Goal: Task Accomplishment & Management: Use online tool/utility

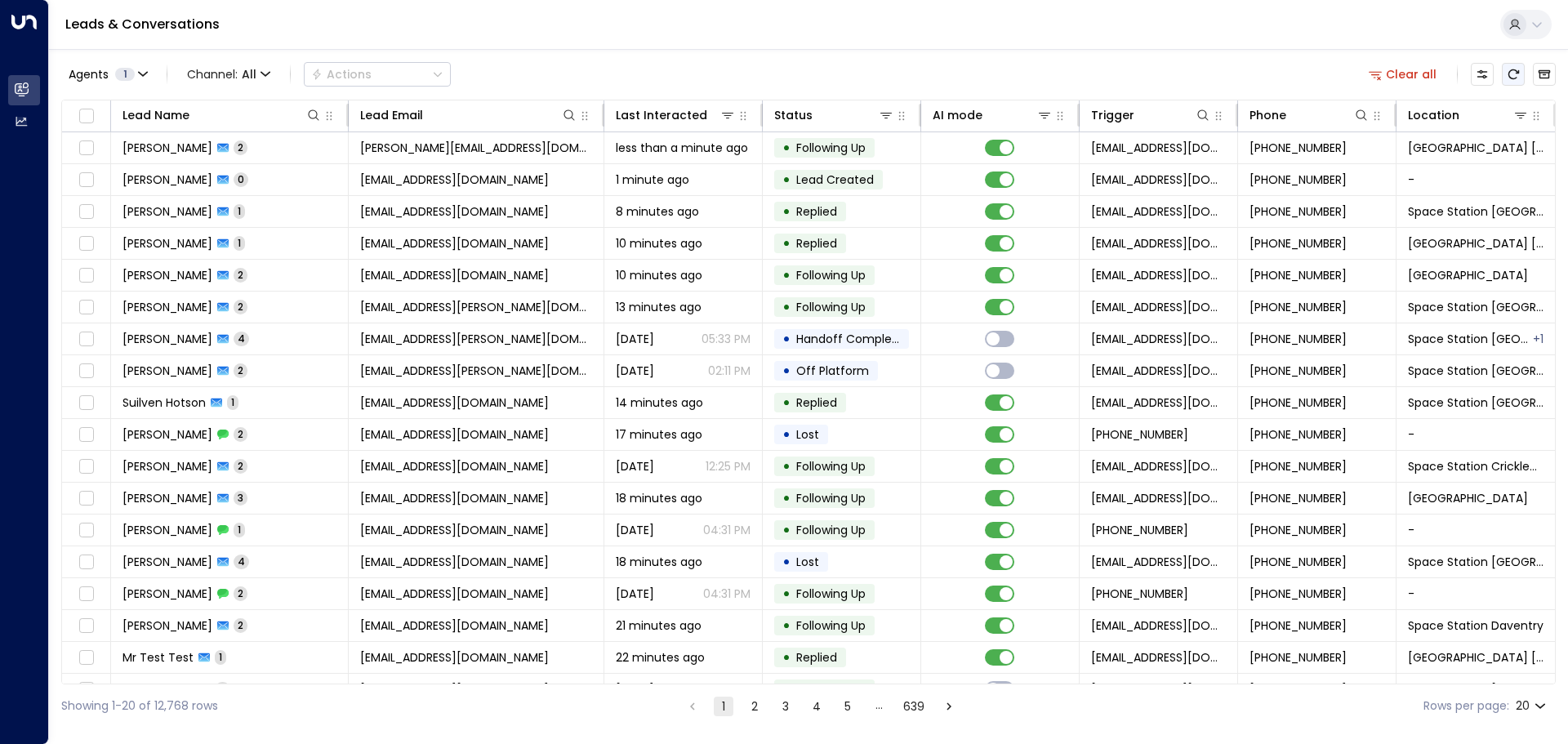
click at [1514, 73] on icon "Refresh" at bounding box center [1513, 74] width 13 height 13
click at [1516, 119] on icon at bounding box center [1521, 115] width 11 height 6
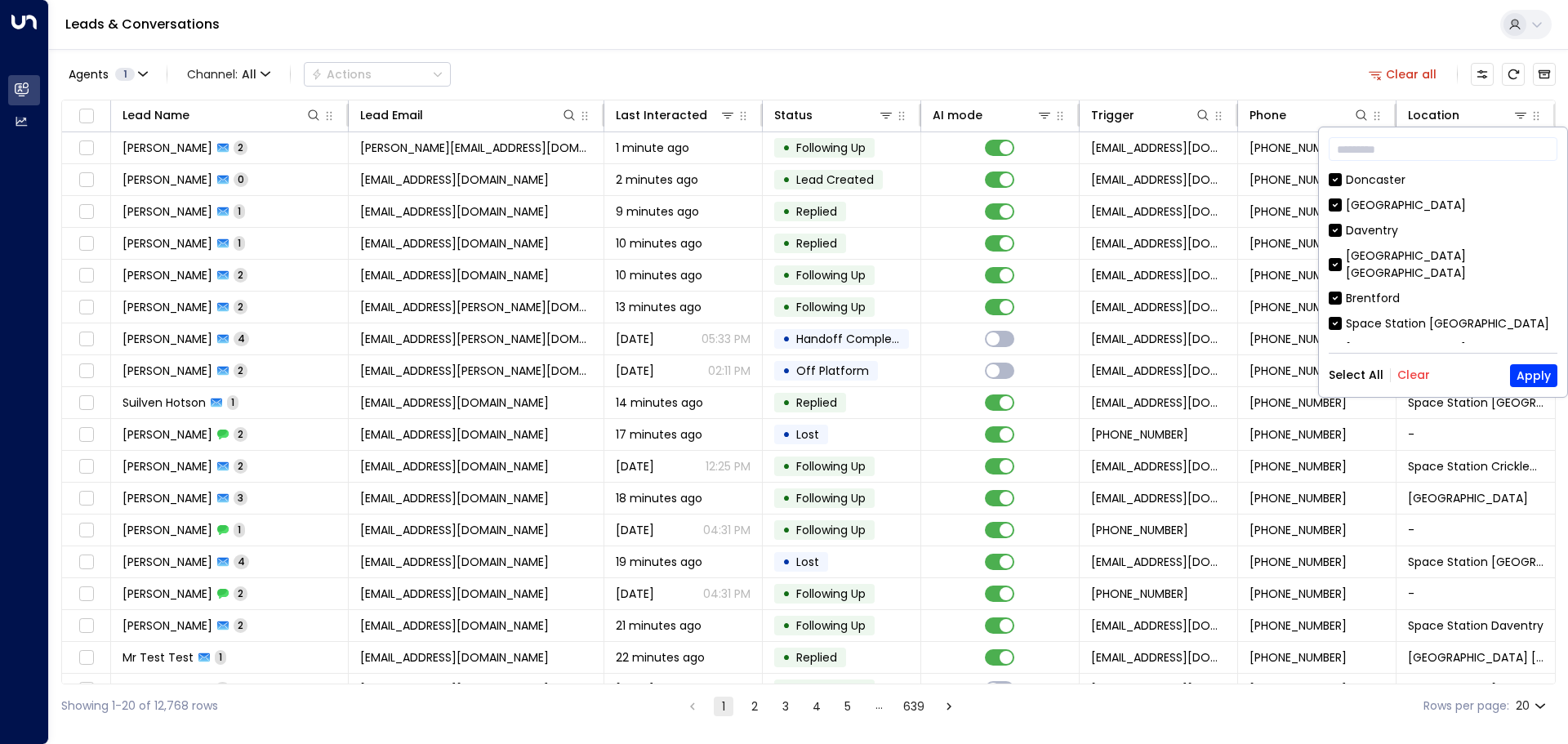
drag, startPoint x: 1408, startPoint y: 379, endPoint x: 1407, endPoint y: 320, distance: 59.0
click at [1408, 379] on button "Clear" at bounding box center [1413, 374] width 33 height 13
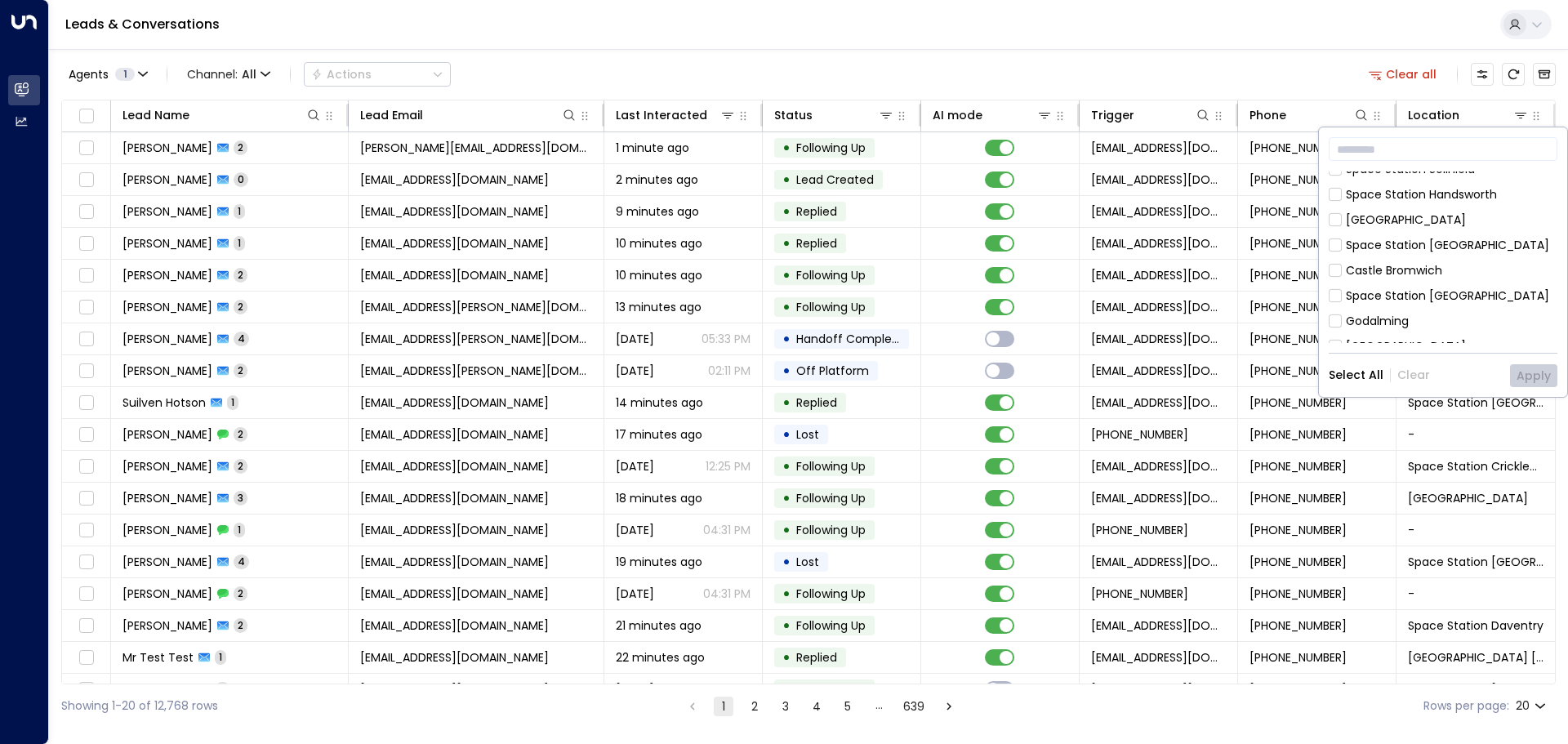
scroll to position [654, 0]
click at [1543, 372] on button "Apply" at bounding box center [1534, 376] width 47 height 23
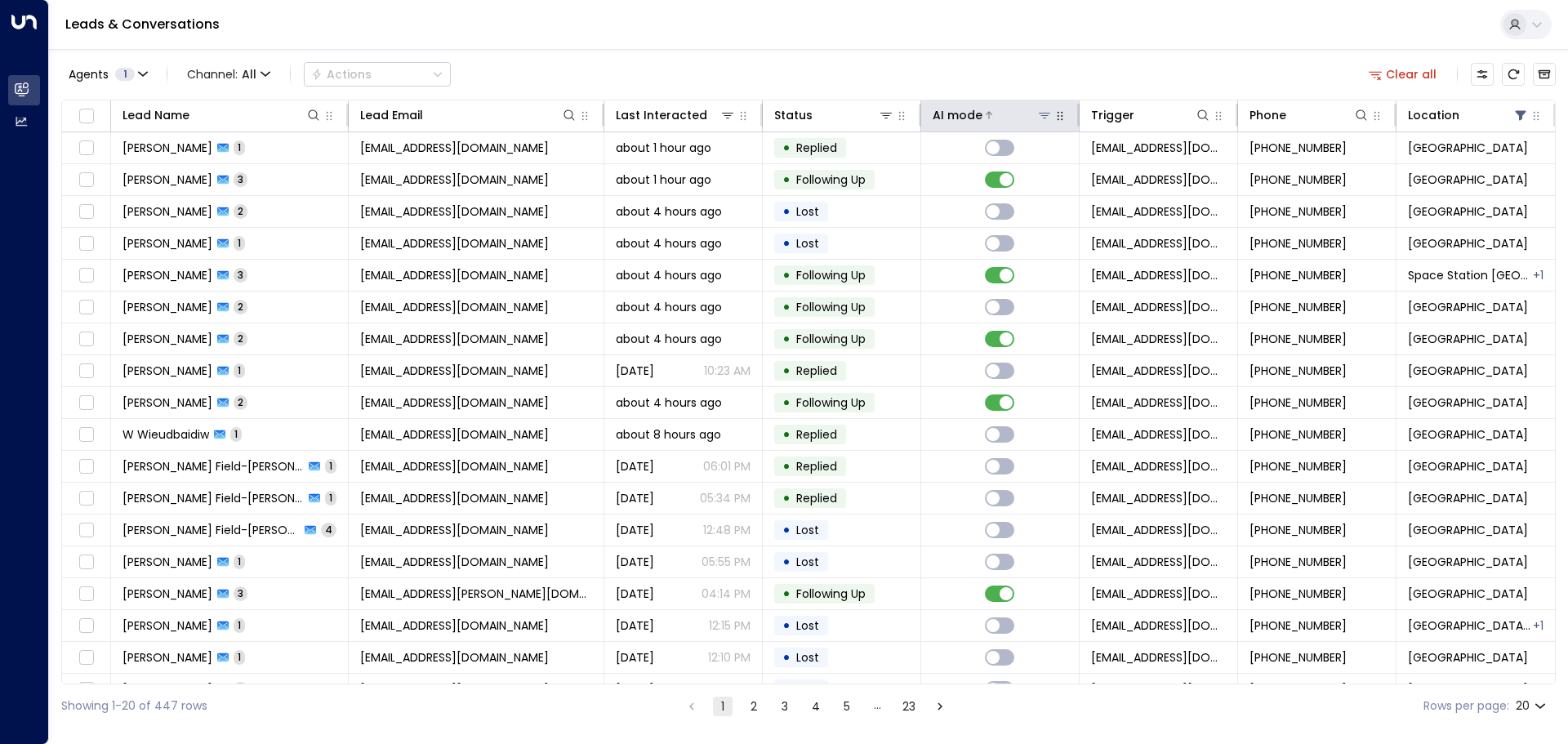
click at [1043, 116] on icon at bounding box center [1044, 115] width 11 height 6
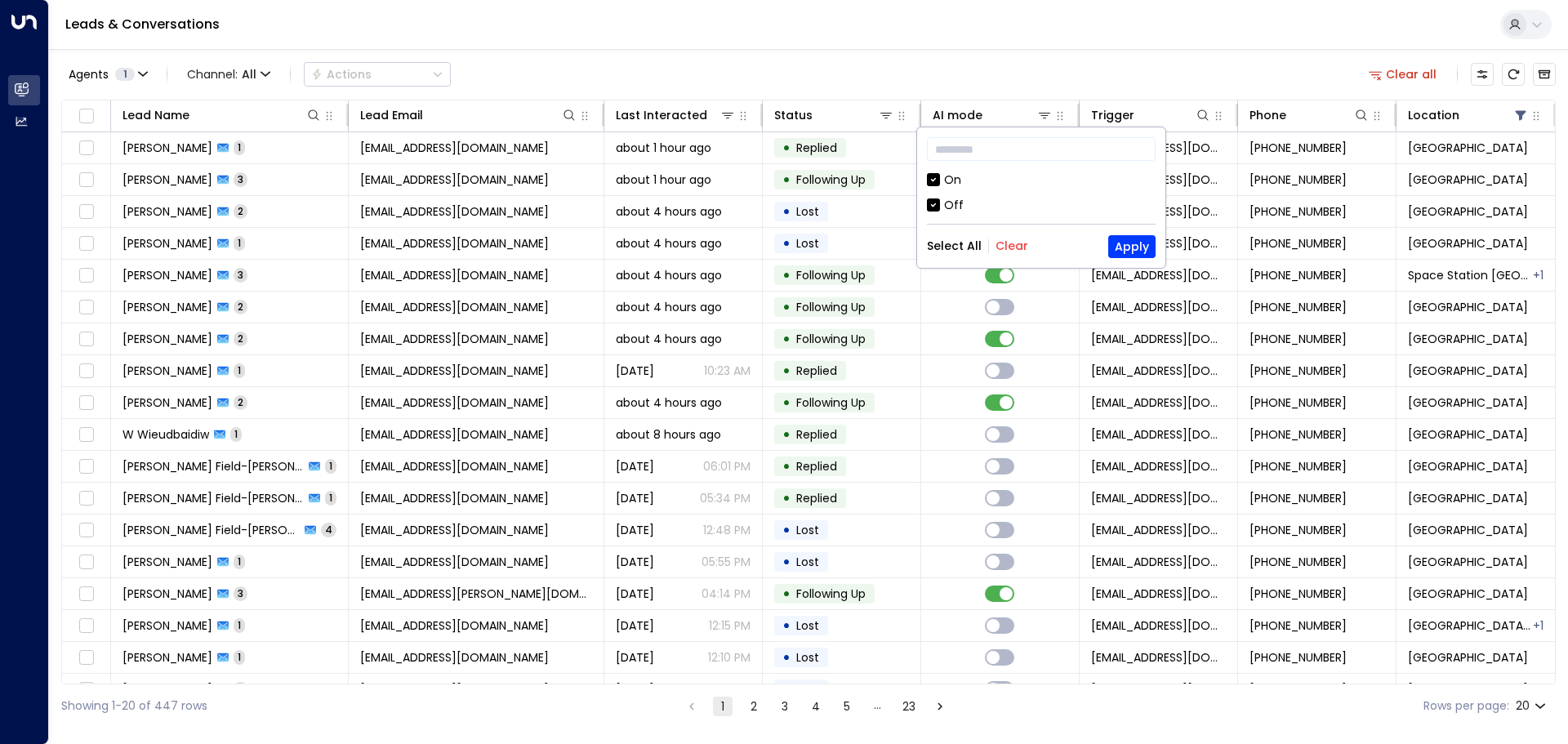
click at [956, 202] on div "Off" at bounding box center [954, 206] width 19 height 18
click at [1126, 242] on button "Apply" at bounding box center [1132, 247] width 47 height 23
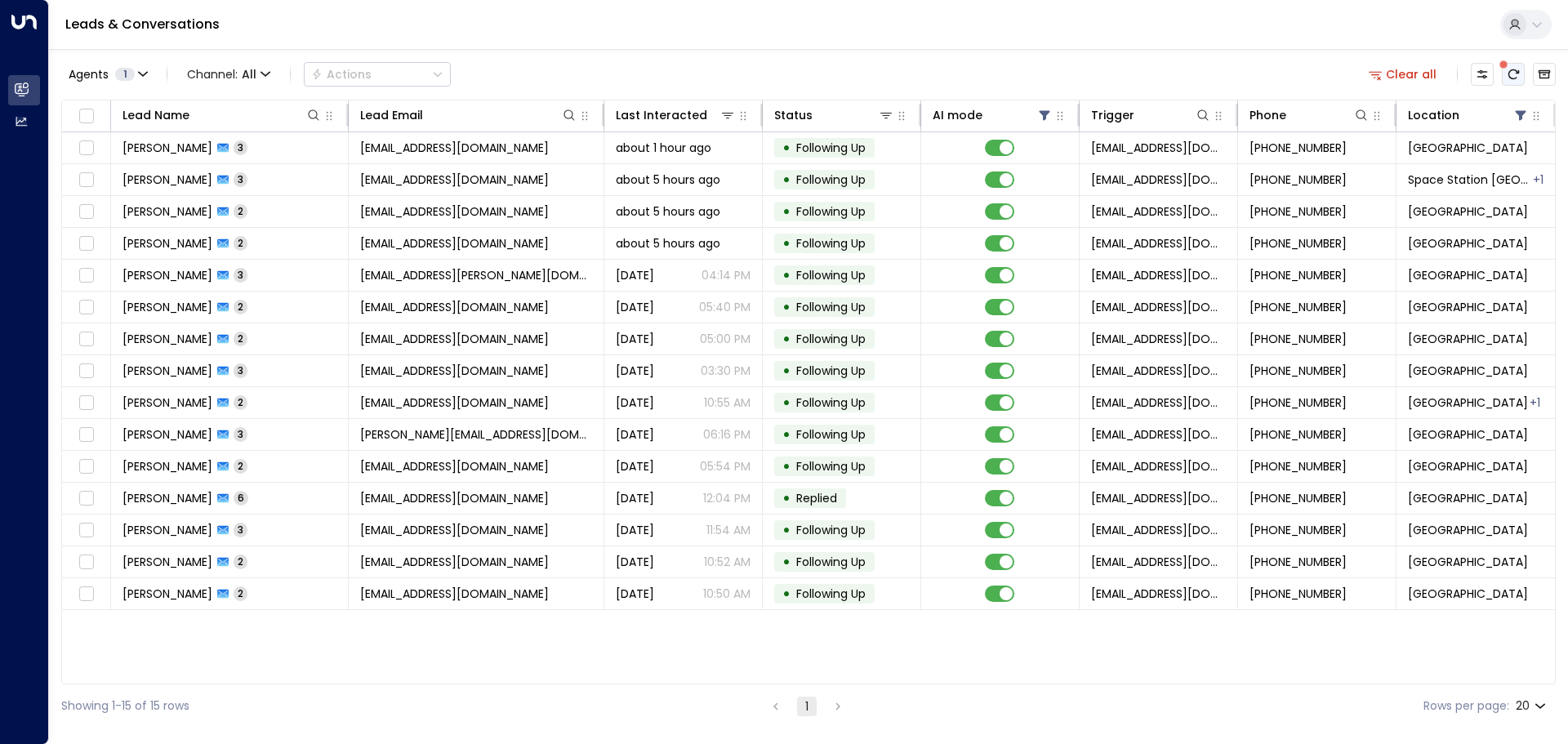
click at [1511, 72] on icon "There are new threads available. Refresh the grid to view the latest updates." at bounding box center [1513, 74] width 13 height 13
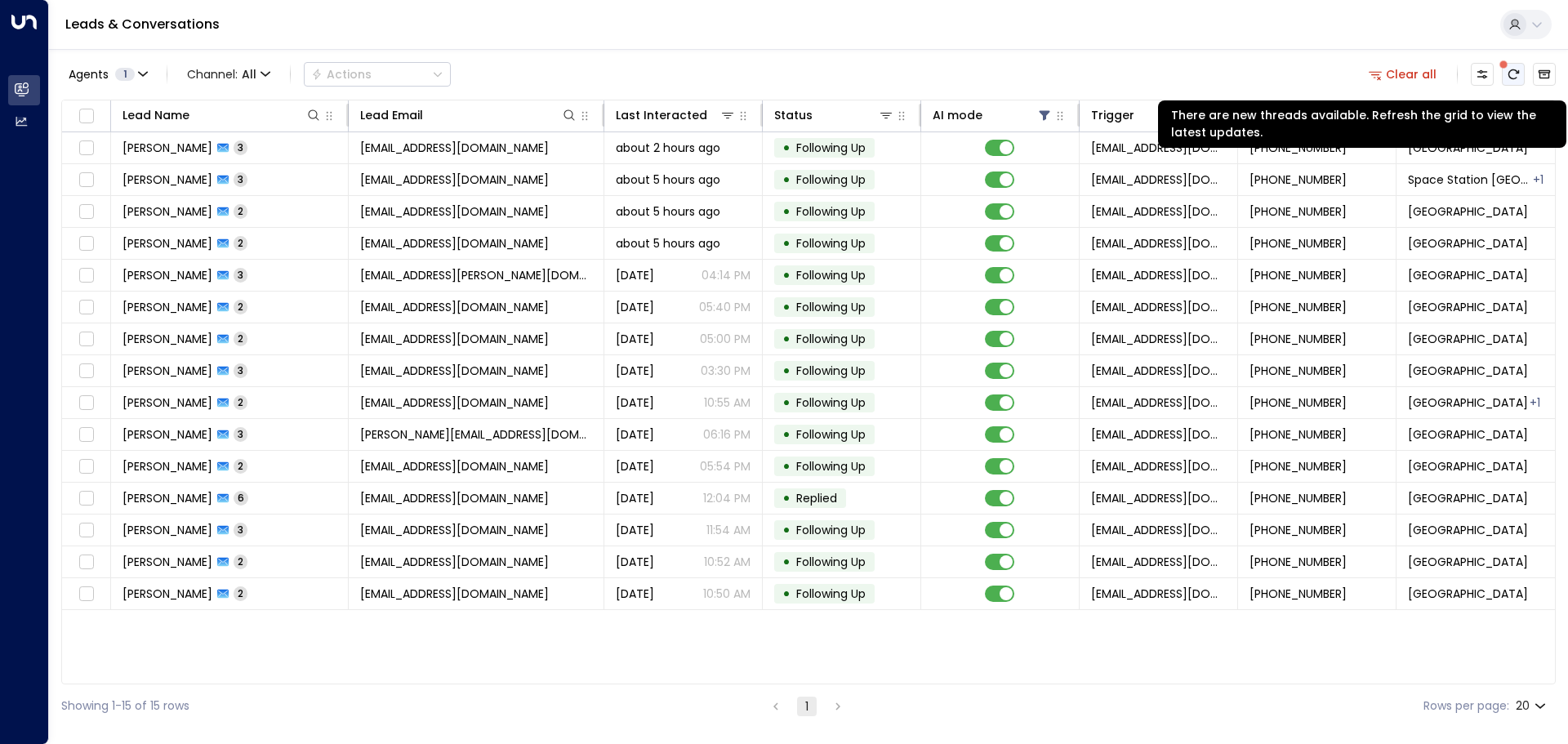
click at [1512, 74] on icon "There are new threads available. Refresh the grid to view the latest updates." at bounding box center [1513, 74] width 13 height 13
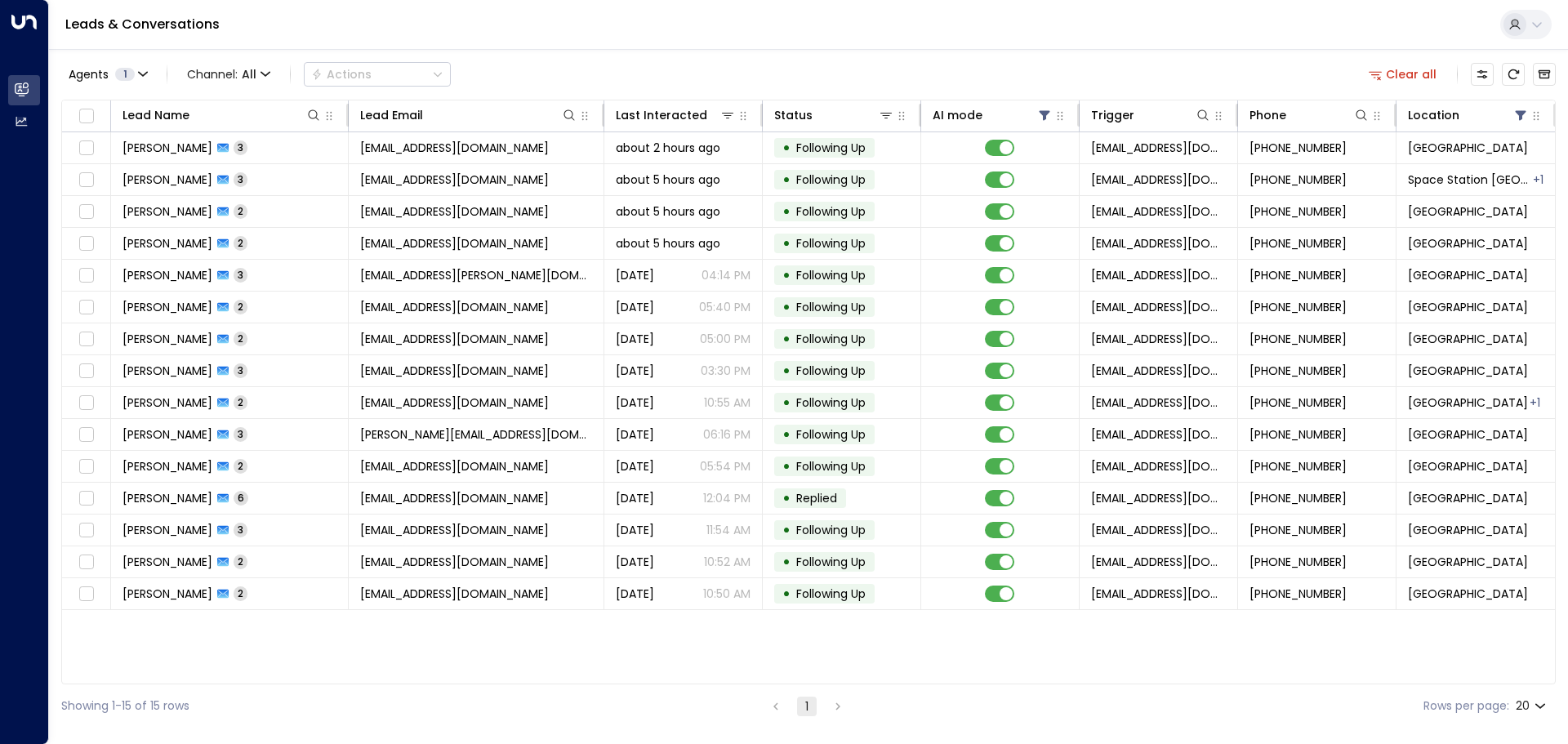
click at [1163, 63] on div "Agents 1 Channel: All Actions Clear all" at bounding box center [808, 74] width 1494 height 34
